Goal: Navigation & Orientation: Find specific page/section

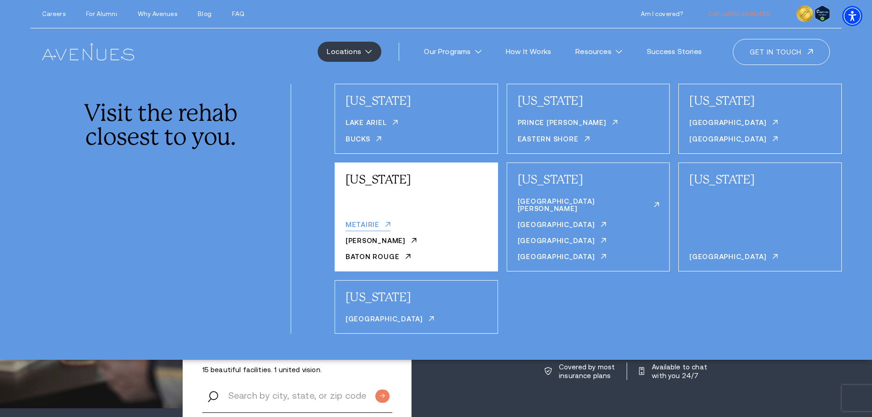
click at [362, 221] on link "Metairie" at bounding box center [368, 226] width 45 height 10
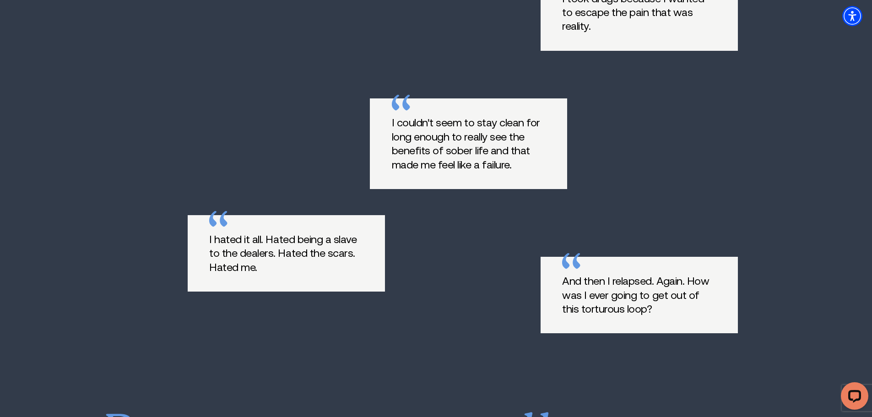
scroll to position [1144, 0]
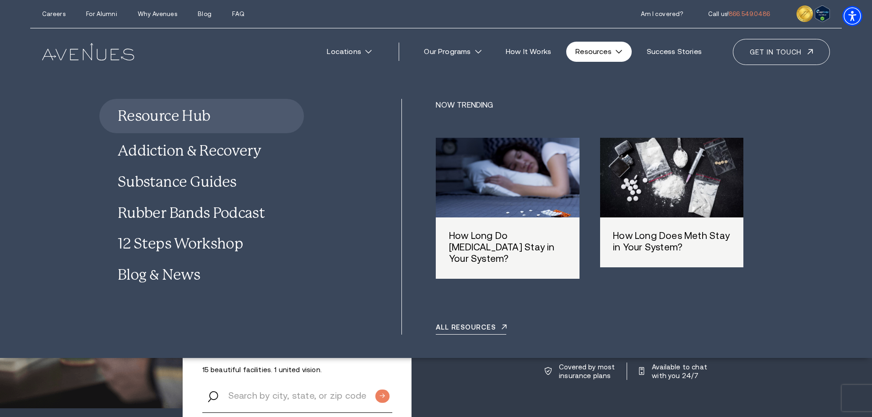
click at [613, 47] on link "Resources" at bounding box center [598, 52] width 65 height 20
